Goal: Task Accomplishment & Management: Manage account settings

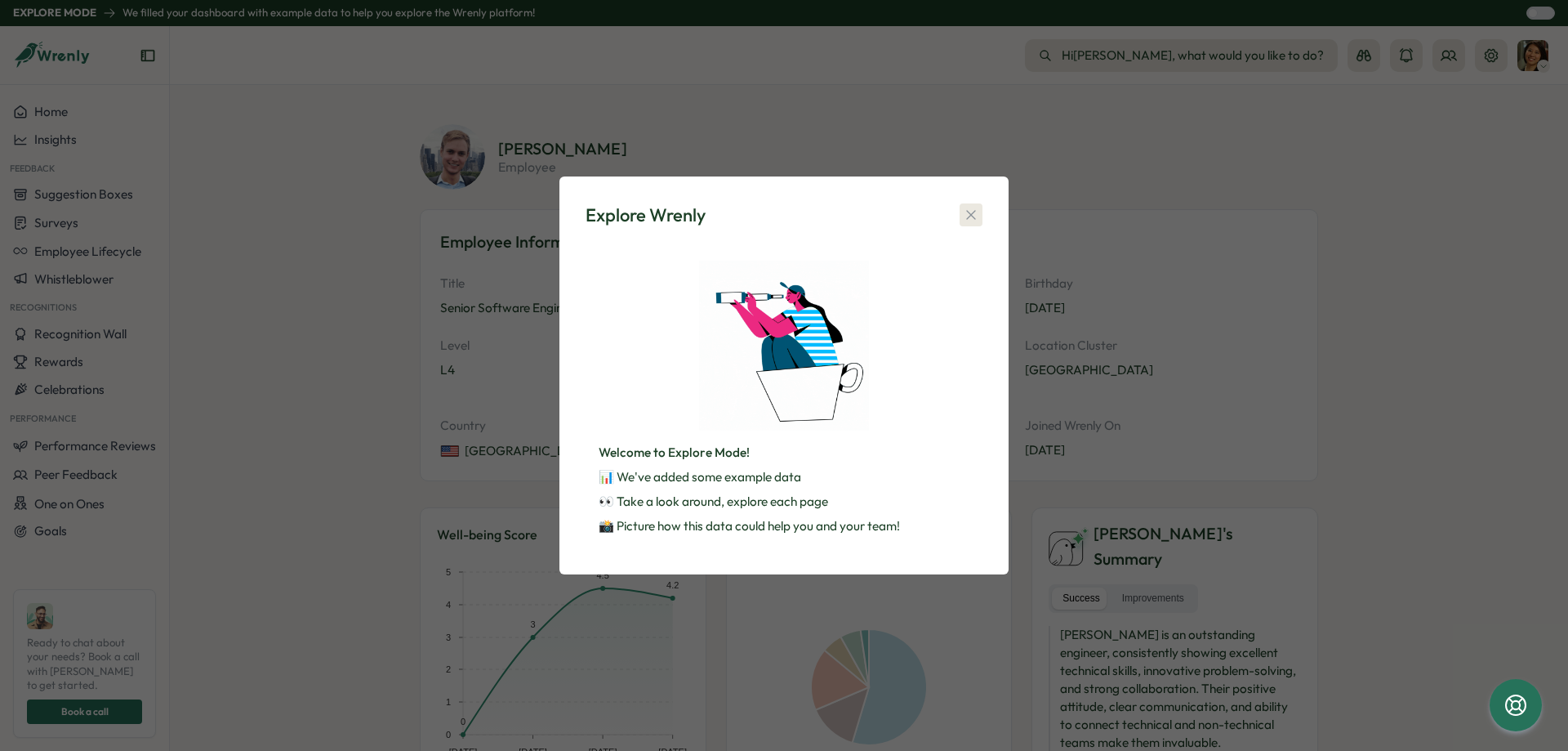
click at [975, 210] on icon "button" at bounding box center [971, 215] width 17 height 17
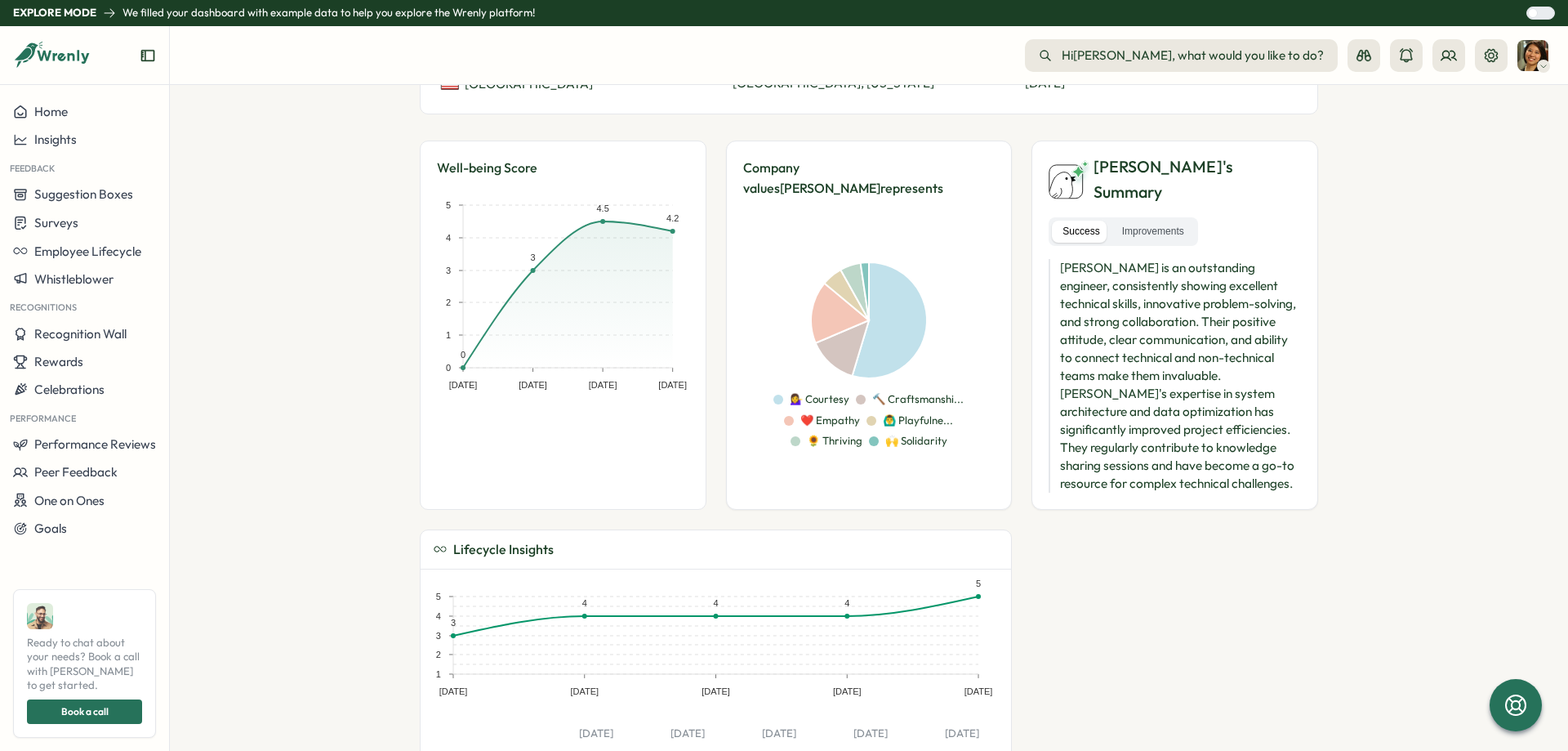
scroll to position [368, 0]
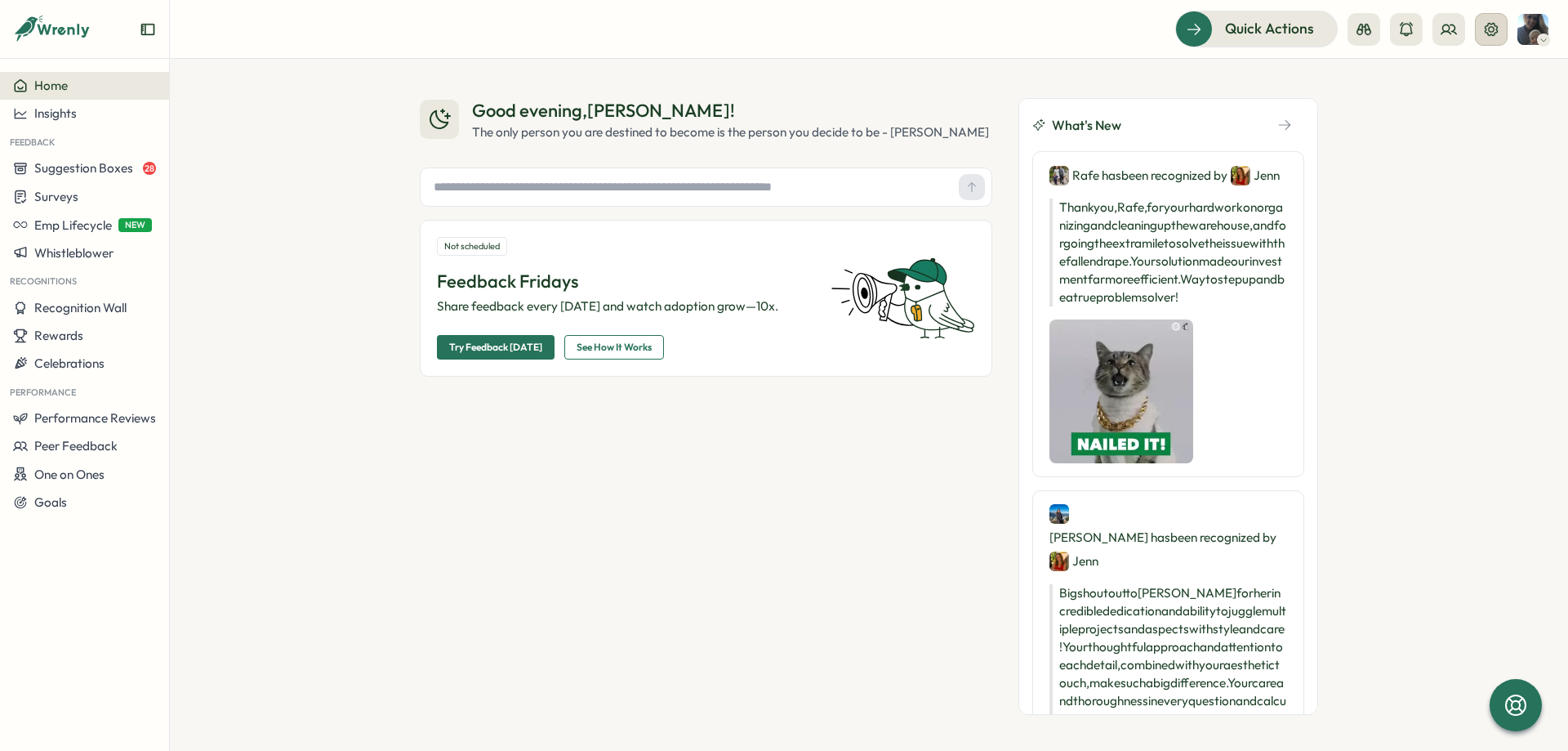
click at [1497, 27] on icon at bounding box center [1491, 28] width 13 height 13
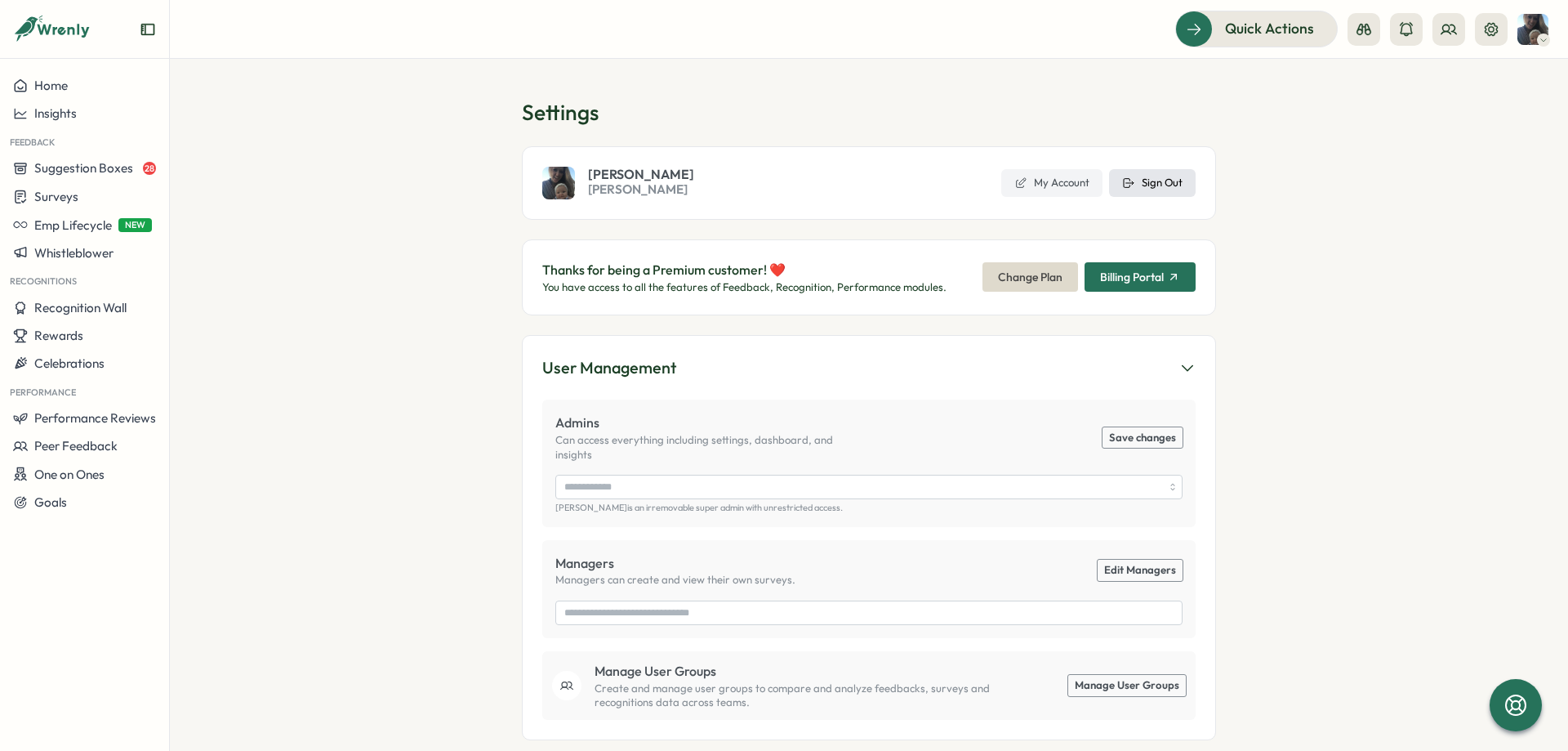
click at [1165, 172] on button "Sign Out" at bounding box center [1153, 182] width 87 height 27
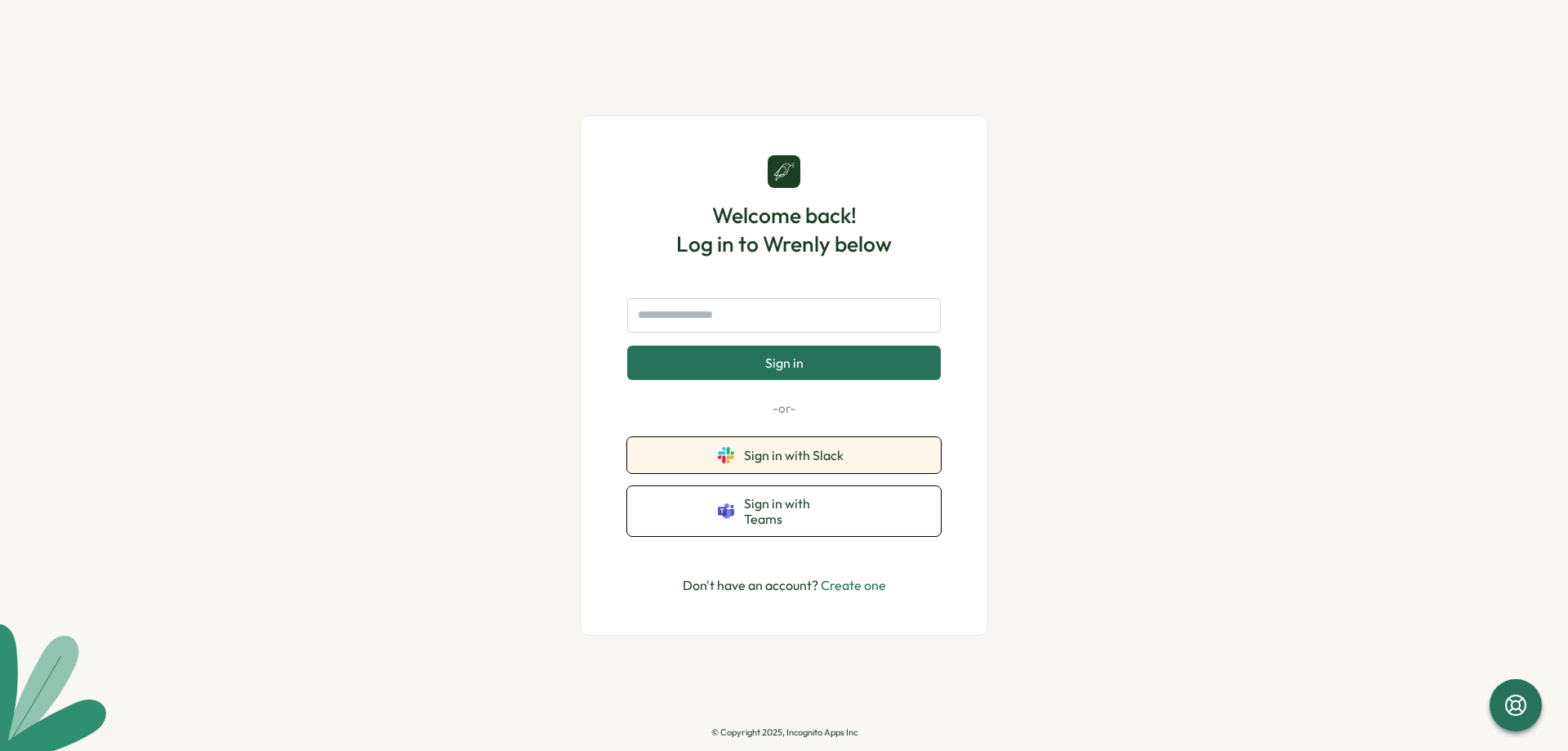
click at [705, 447] on button "Sign in with Slack" at bounding box center [784, 455] width 314 height 36
